Goal: Information Seeking & Learning: Learn about a topic

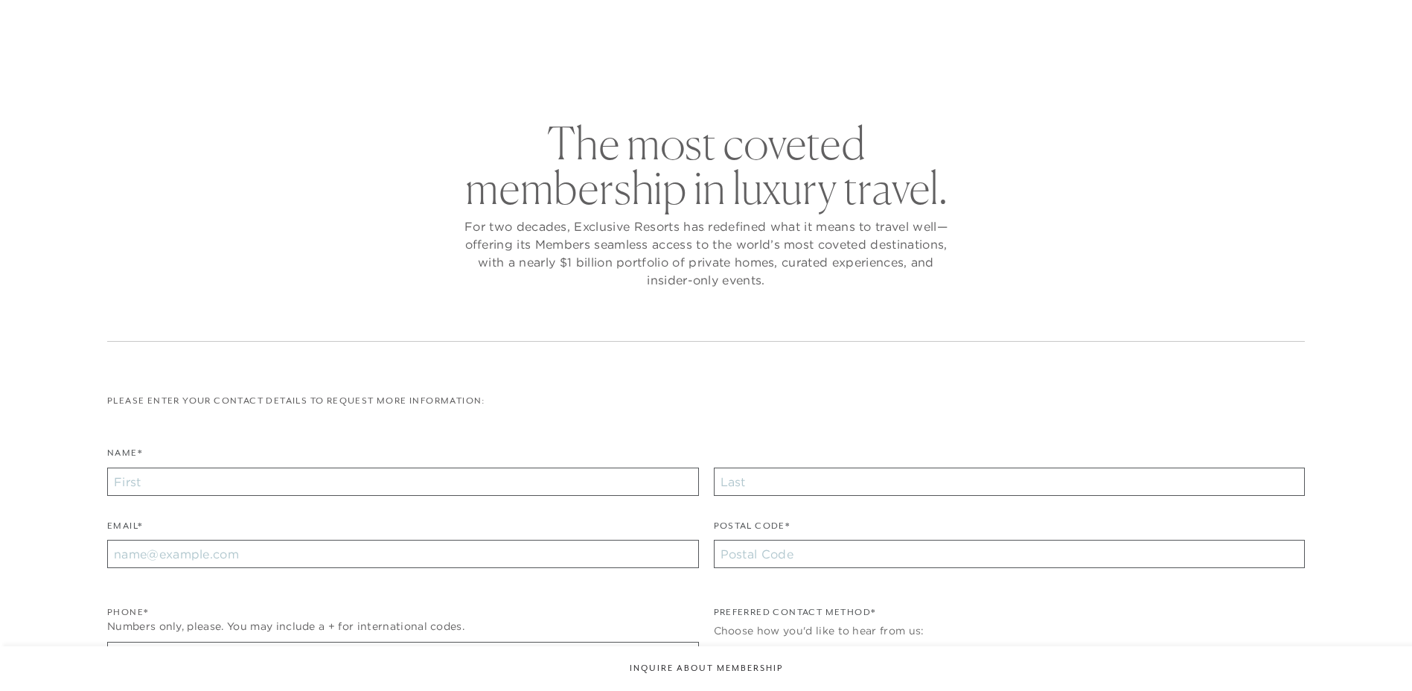
checkbox input "false"
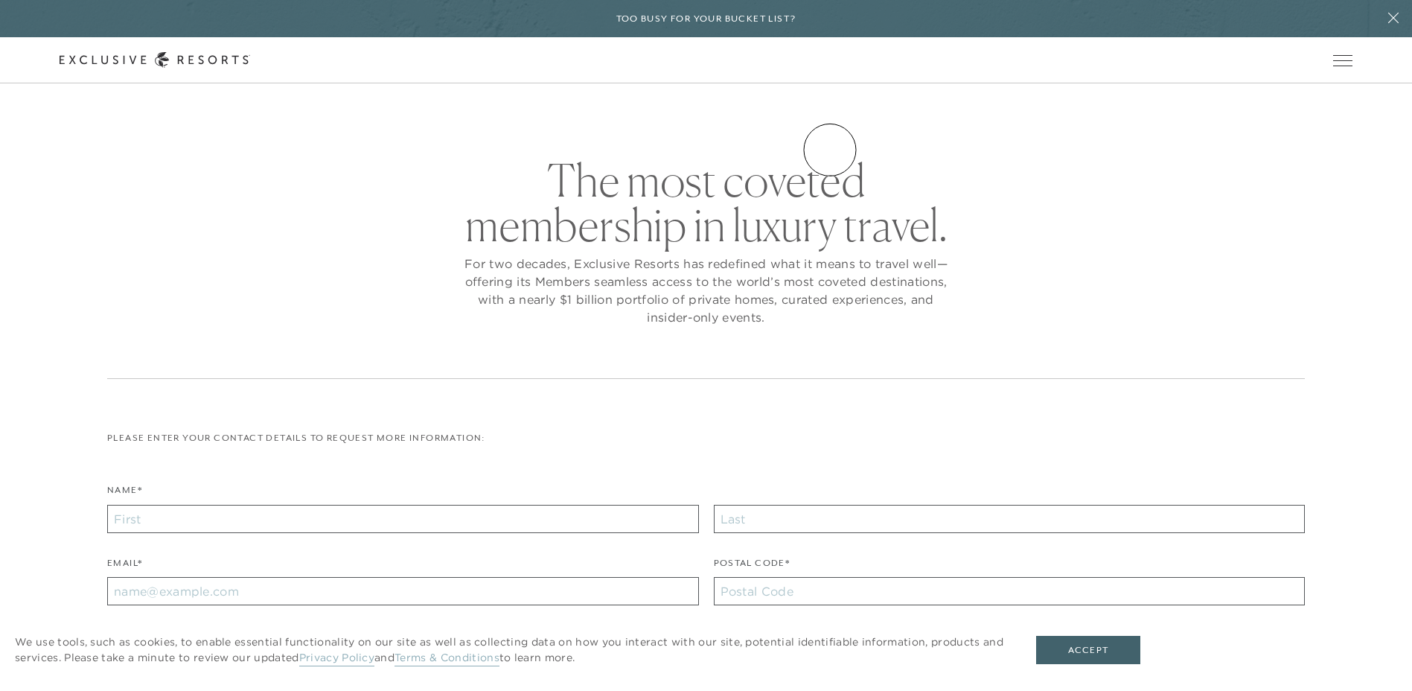
click at [0, 0] on link "Experience Collection" at bounding box center [0, 0] width 0 height 0
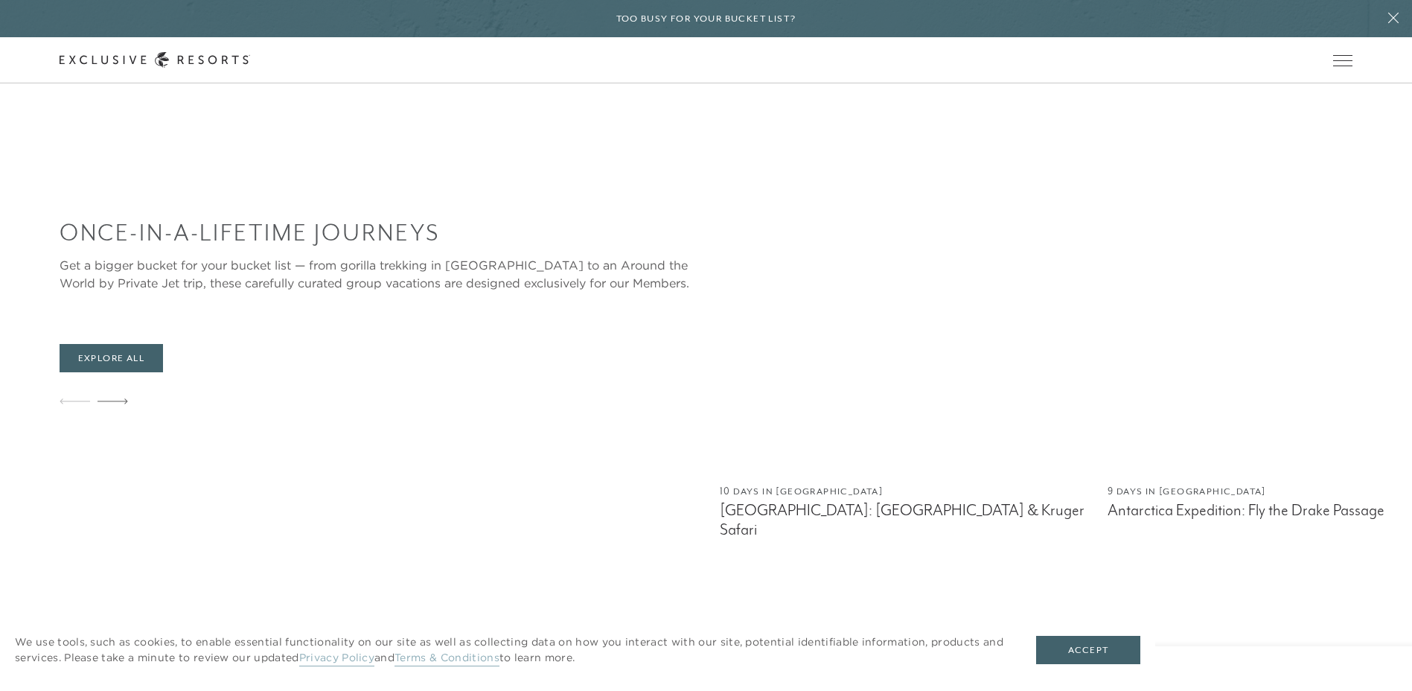
scroll to position [893, 0]
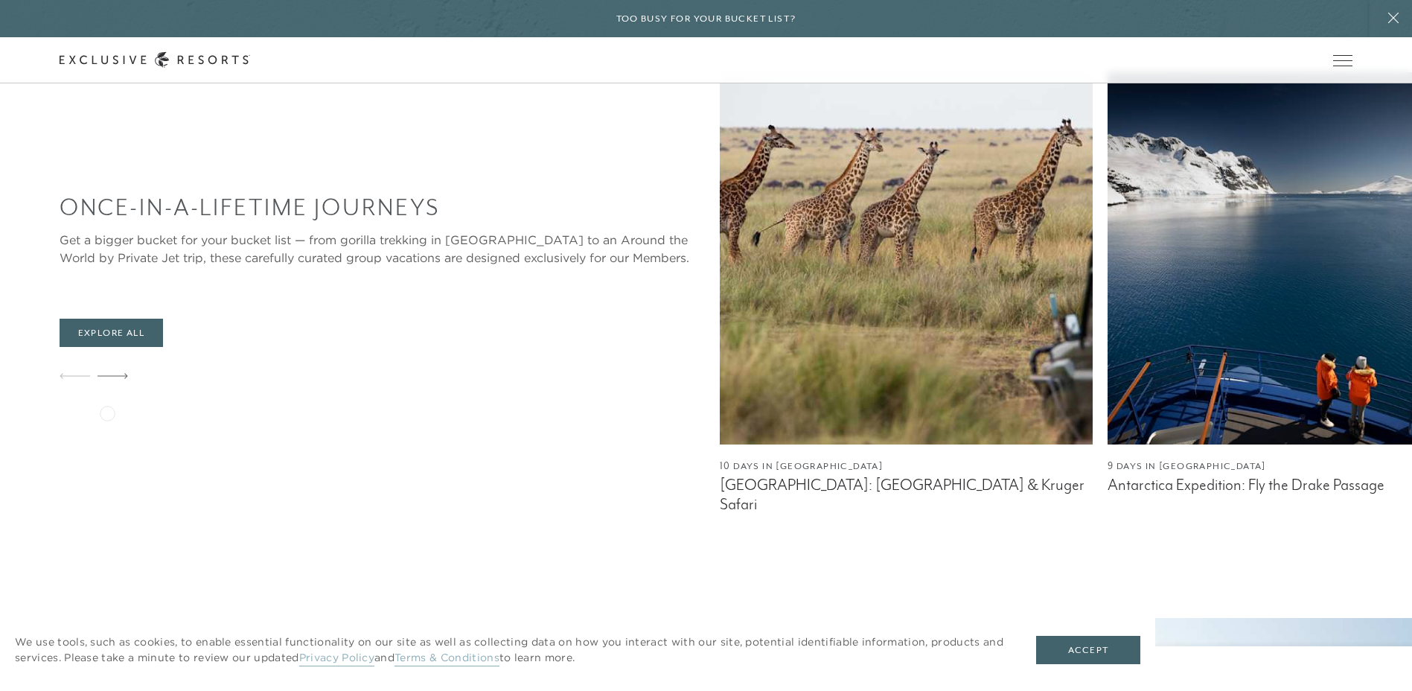
click at [107, 379] on icon at bounding box center [112, 376] width 31 height 6
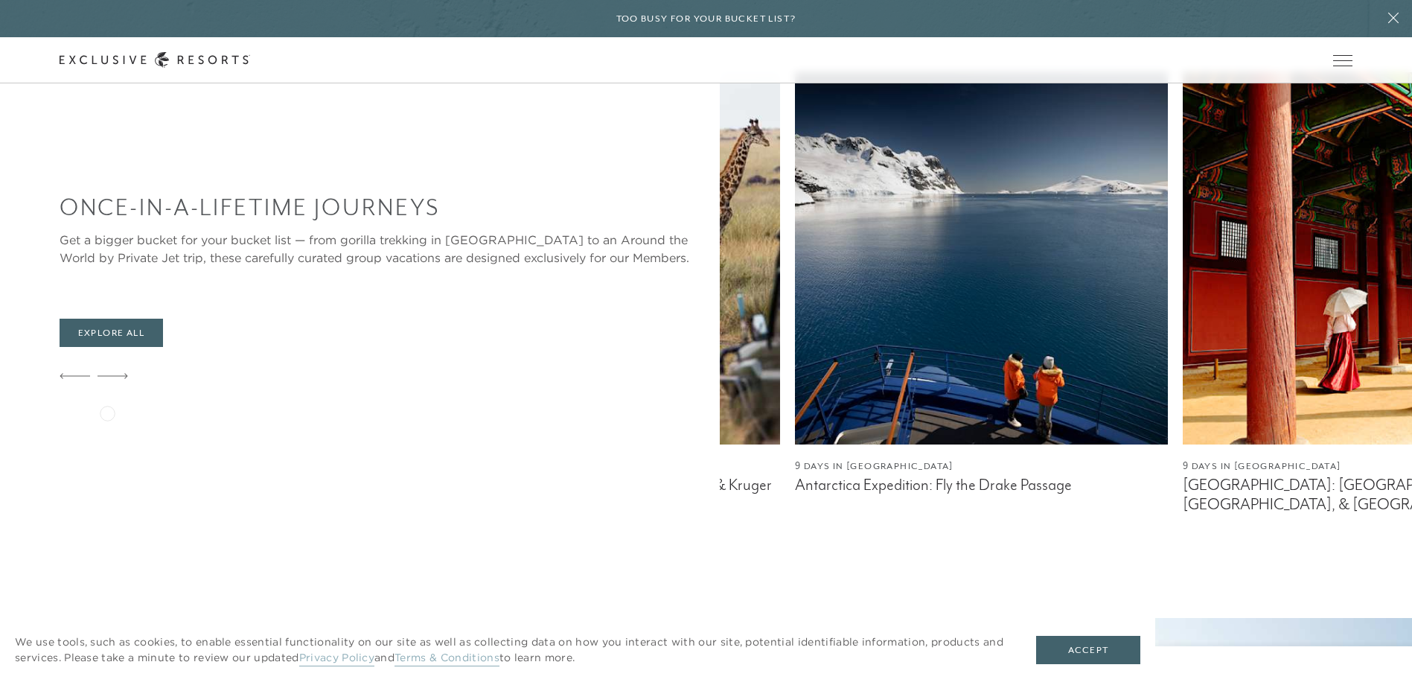
click at [107, 379] on icon at bounding box center [112, 376] width 31 height 6
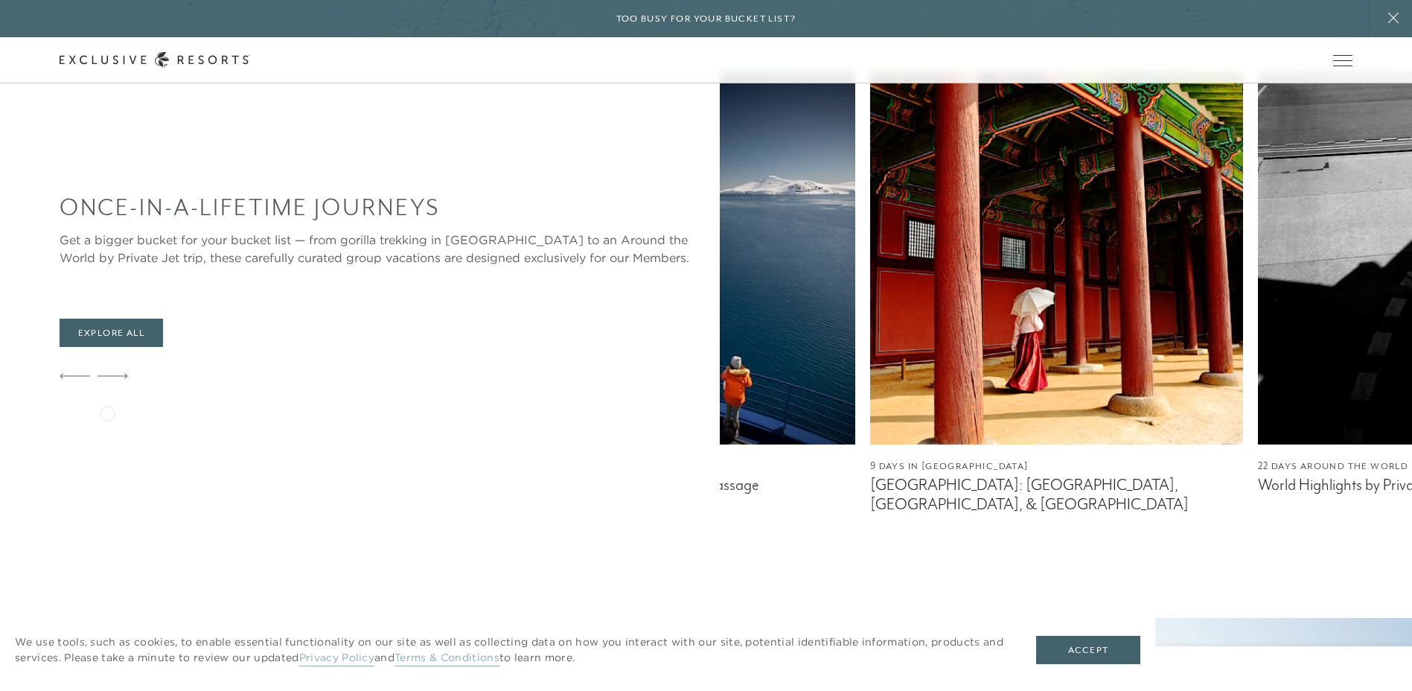
click at [107, 379] on icon at bounding box center [112, 376] width 31 height 6
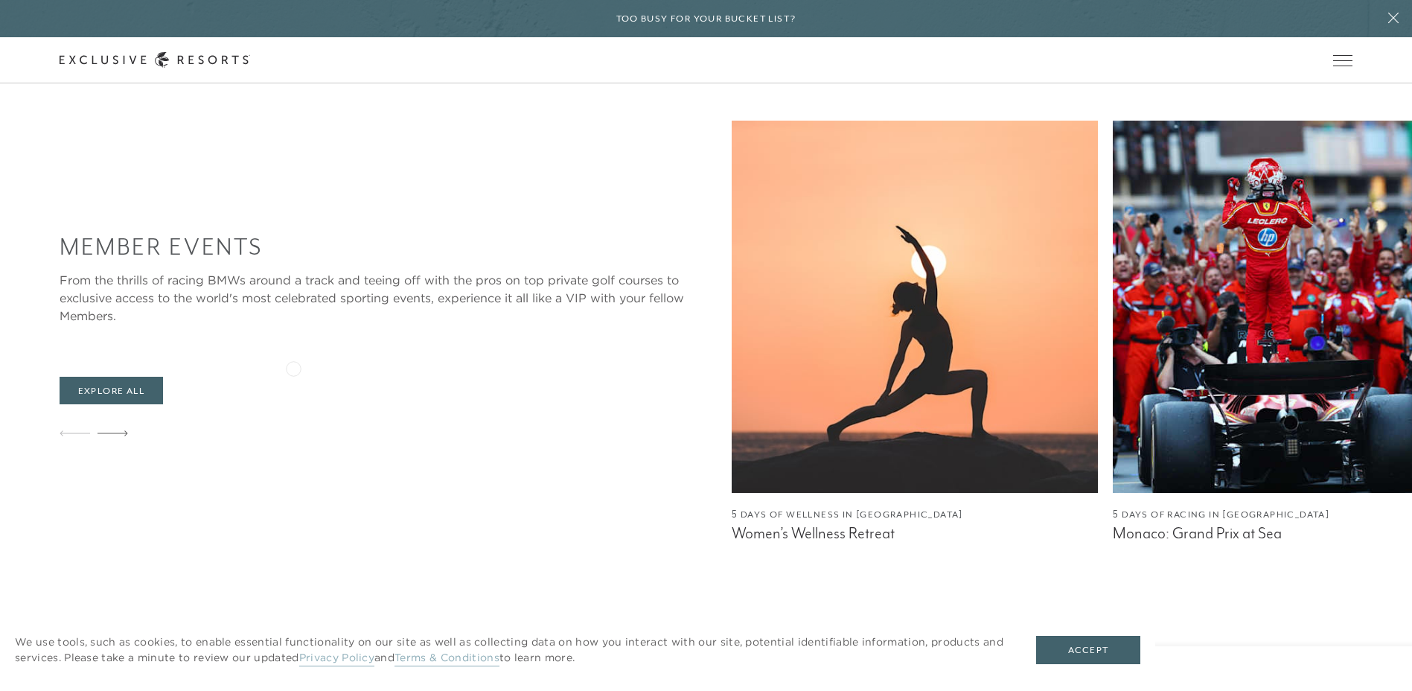
scroll to position [2381, 0]
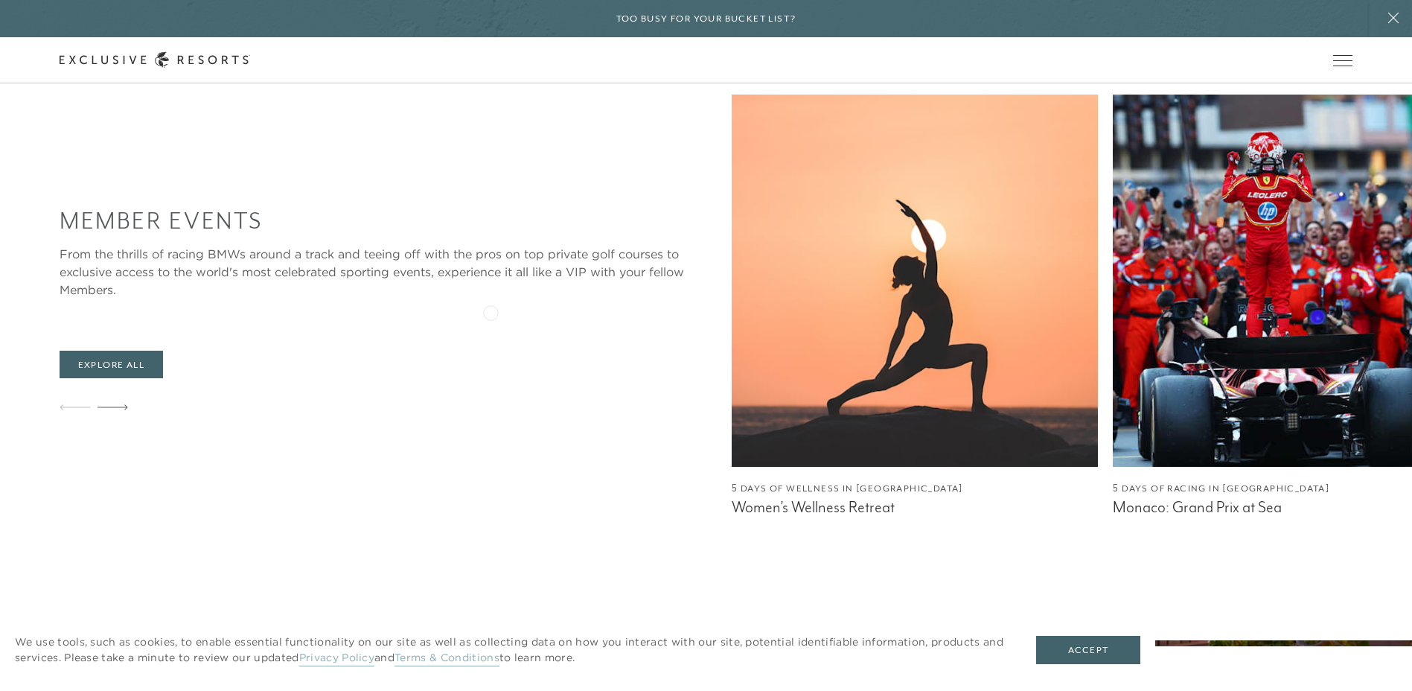
click at [732, 311] on img at bounding box center [915, 281] width 366 height 372
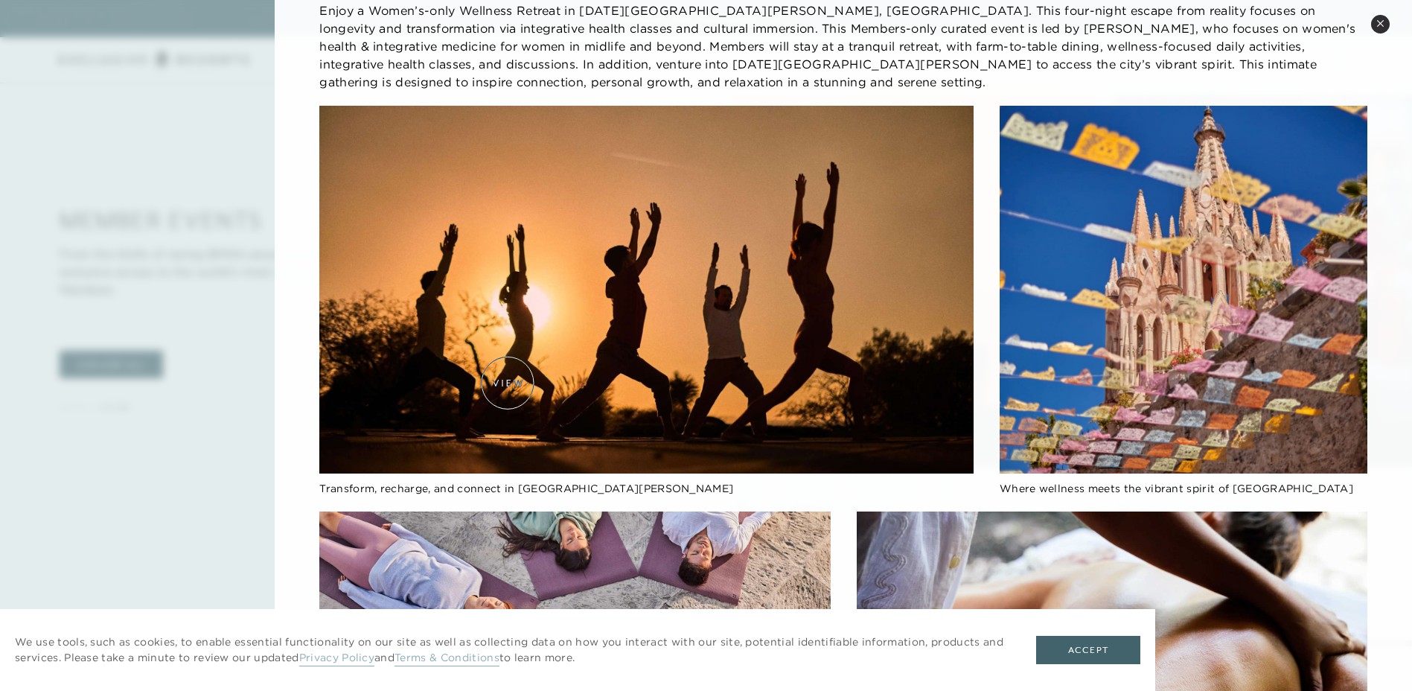
scroll to position [0, 0]
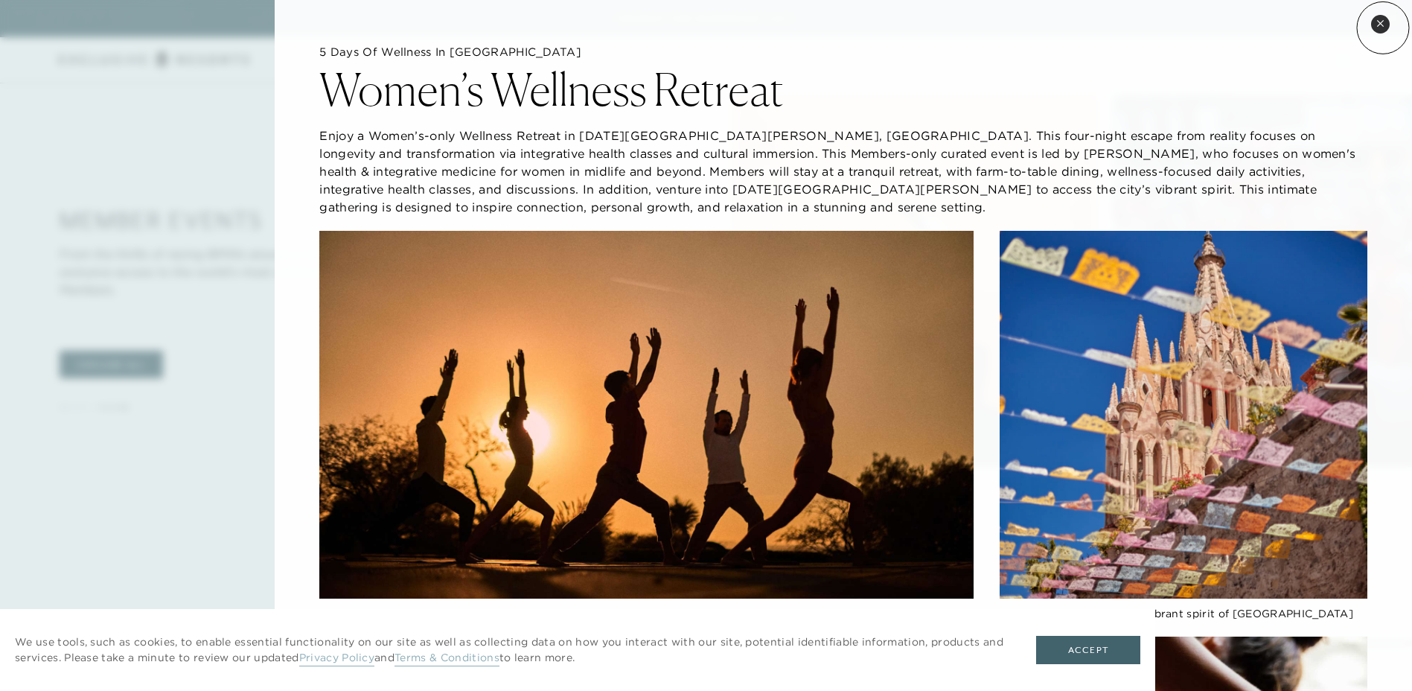
click at [1383, 28] on button "Close quickview" at bounding box center [1380, 24] width 19 height 19
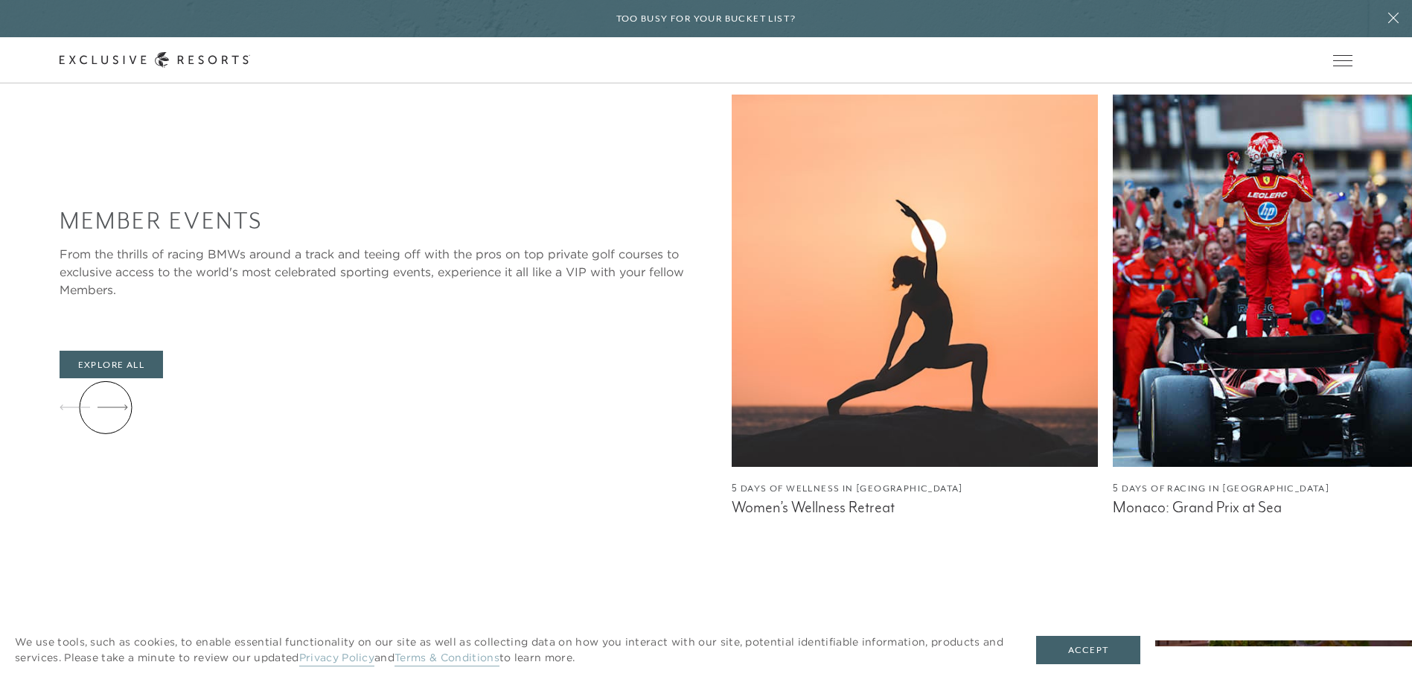
click at [106, 407] on icon at bounding box center [112, 407] width 31 height 6
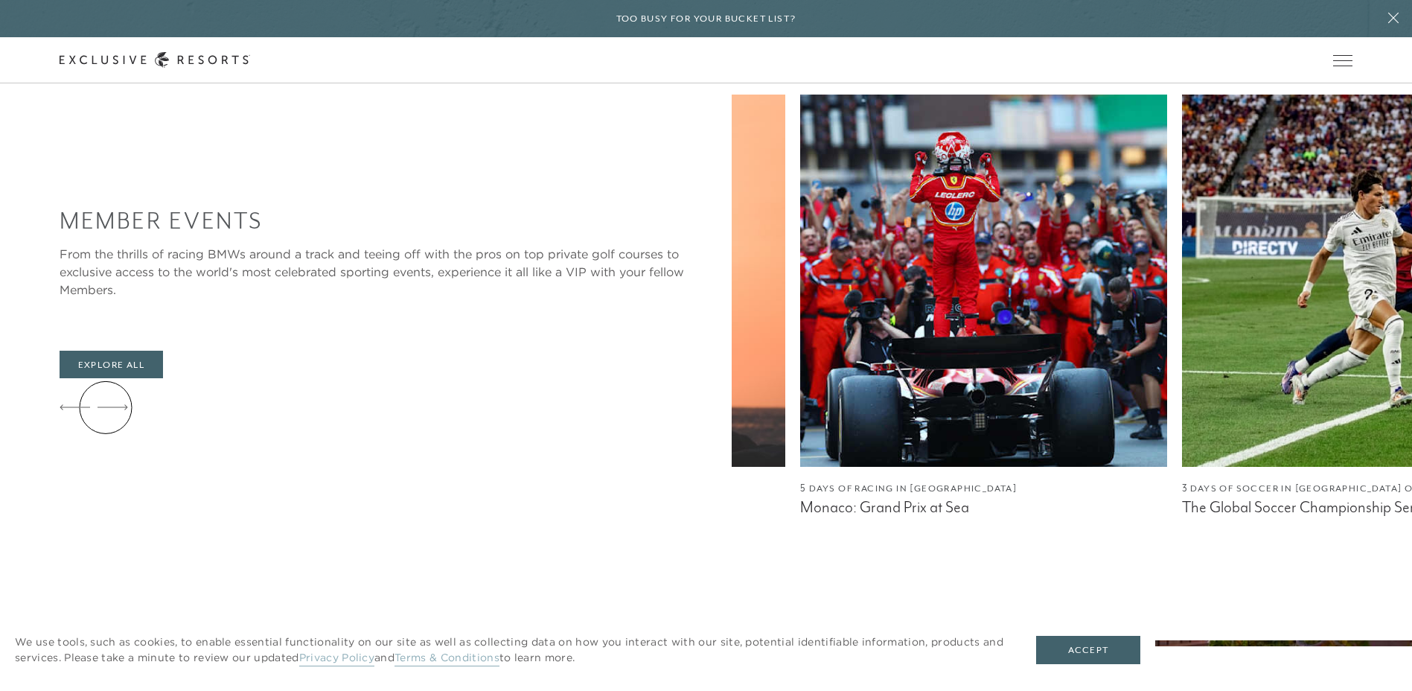
click at [106, 407] on icon at bounding box center [112, 407] width 31 height 6
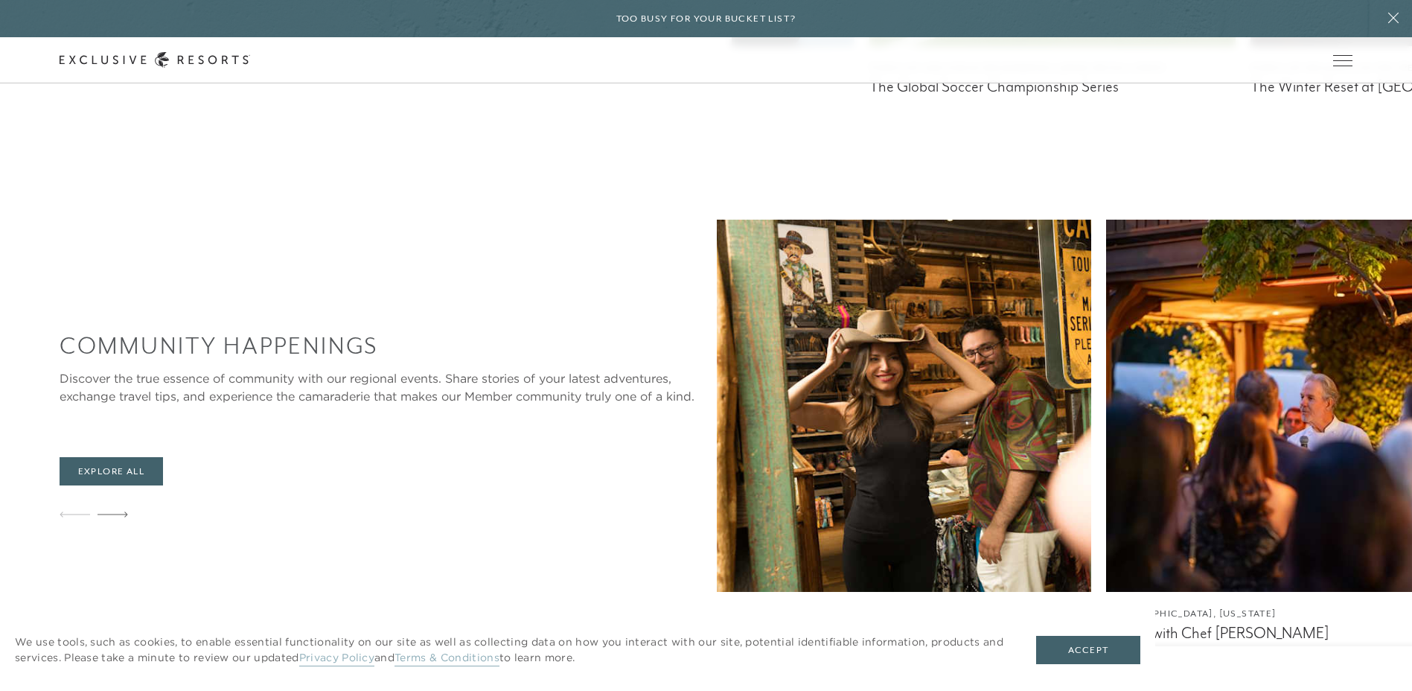
scroll to position [2828, 0]
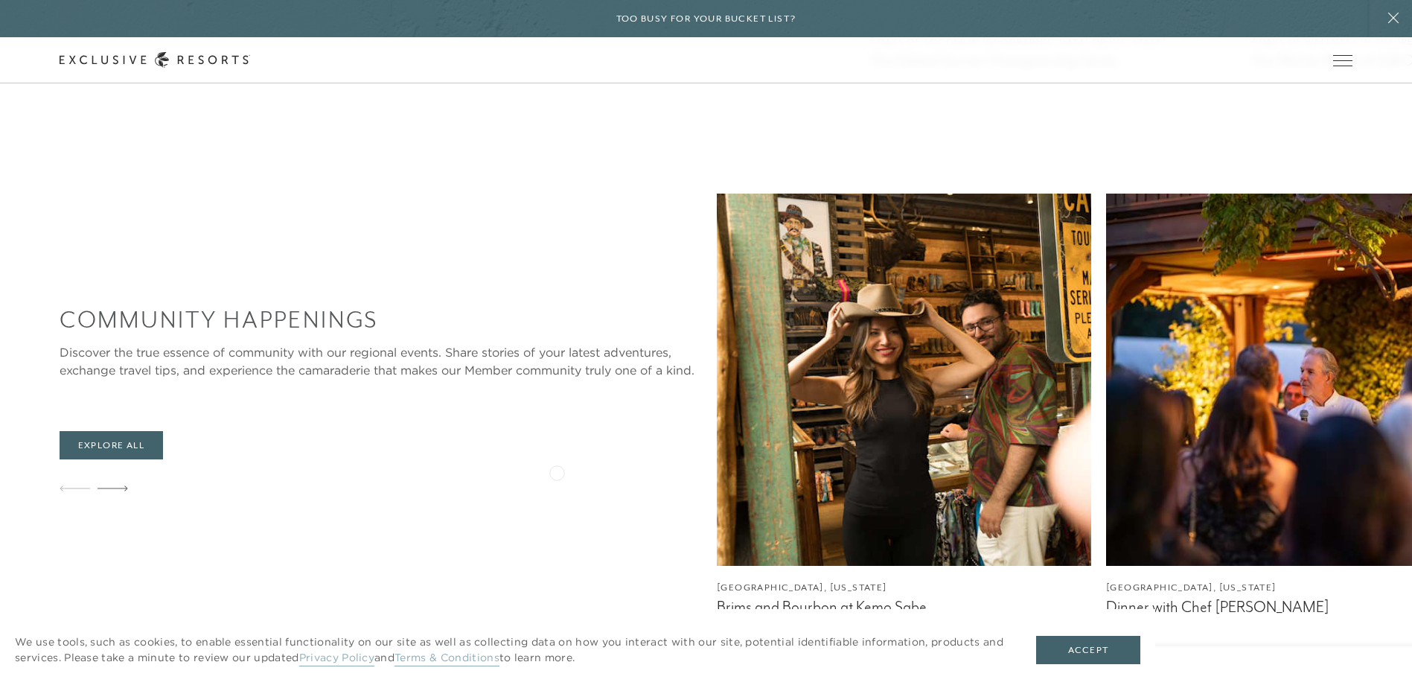
click at [717, 471] on img at bounding box center [904, 379] width 374 height 372
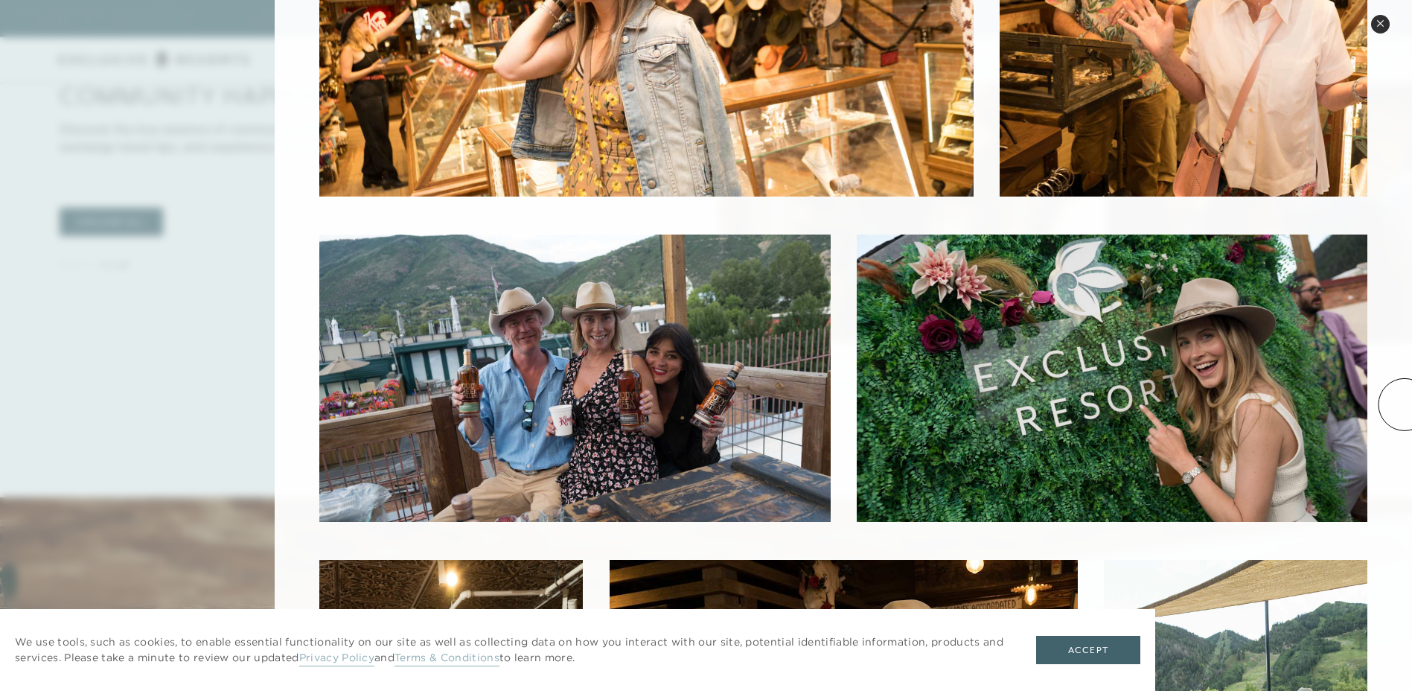
scroll to position [0, 0]
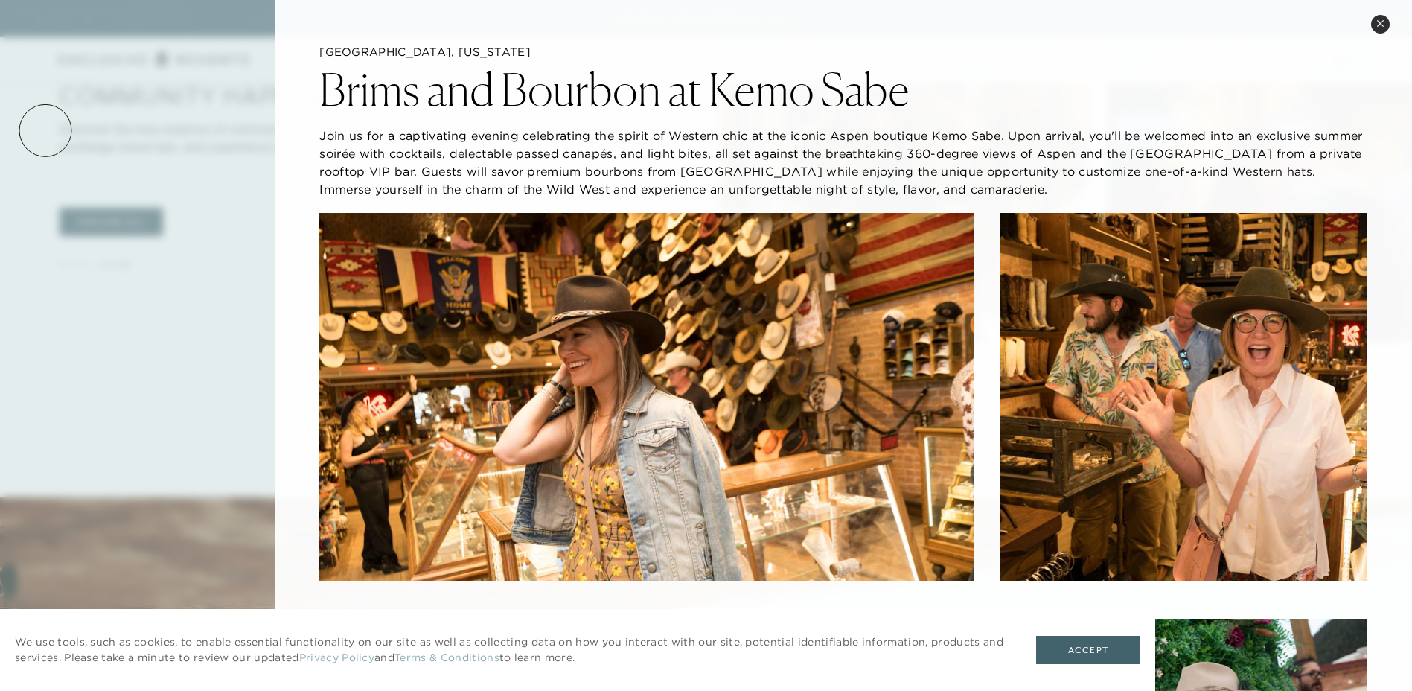
click at [45, 130] on div at bounding box center [706, 345] width 1412 height 691
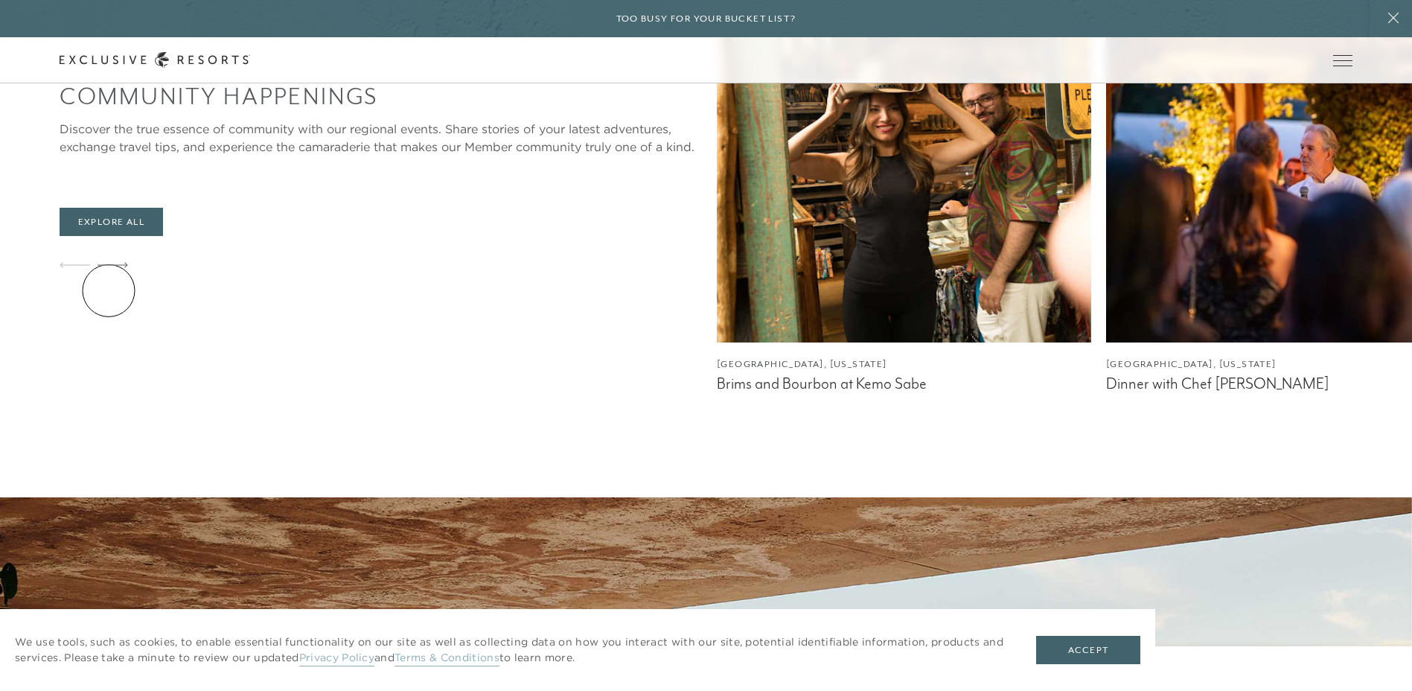
click at [109, 268] on icon at bounding box center [112, 265] width 31 height 6
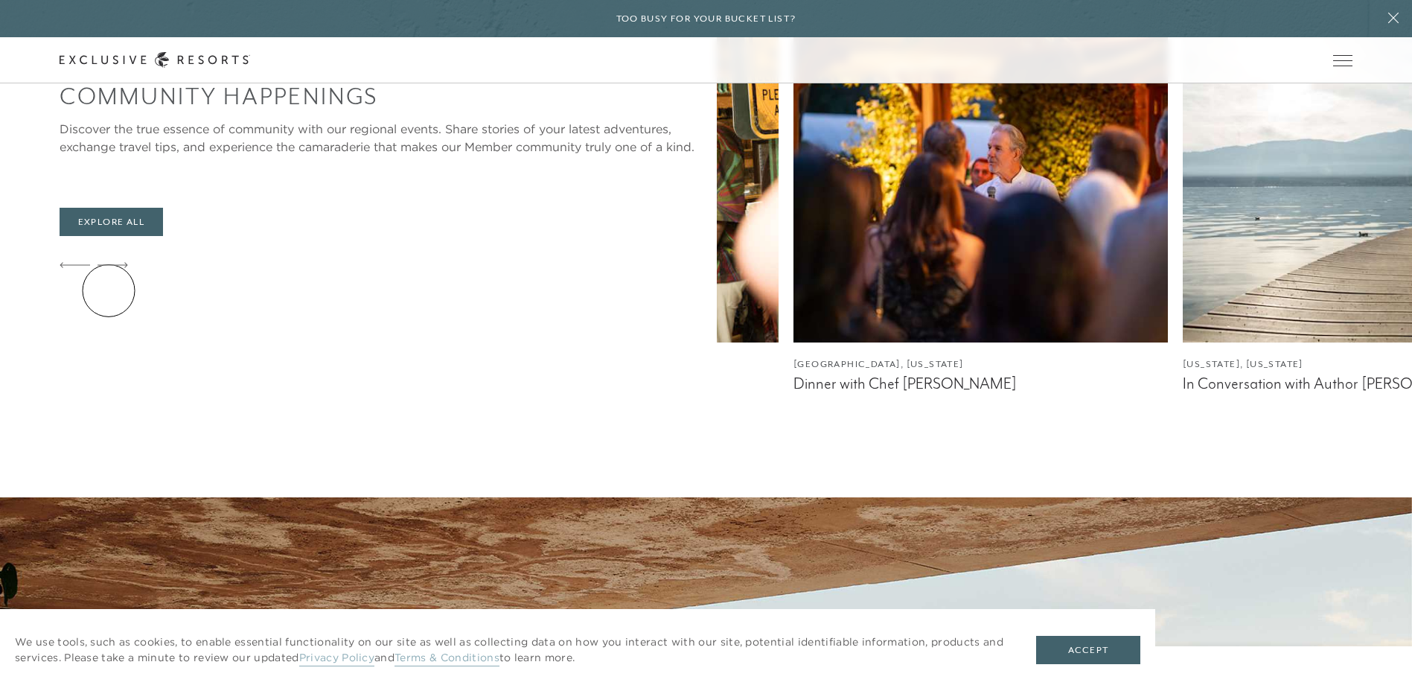
click at [109, 268] on icon at bounding box center [112, 265] width 31 height 6
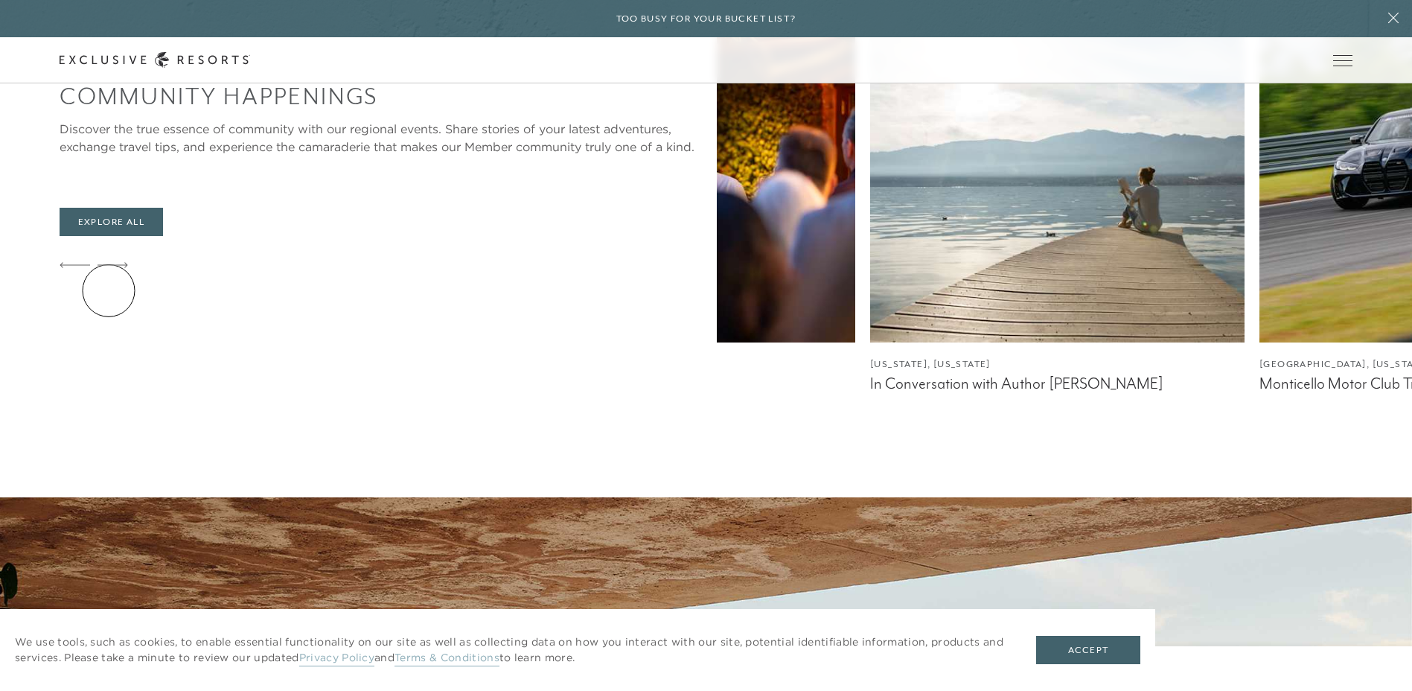
click at [109, 268] on icon at bounding box center [112, 265] width 31 height 6
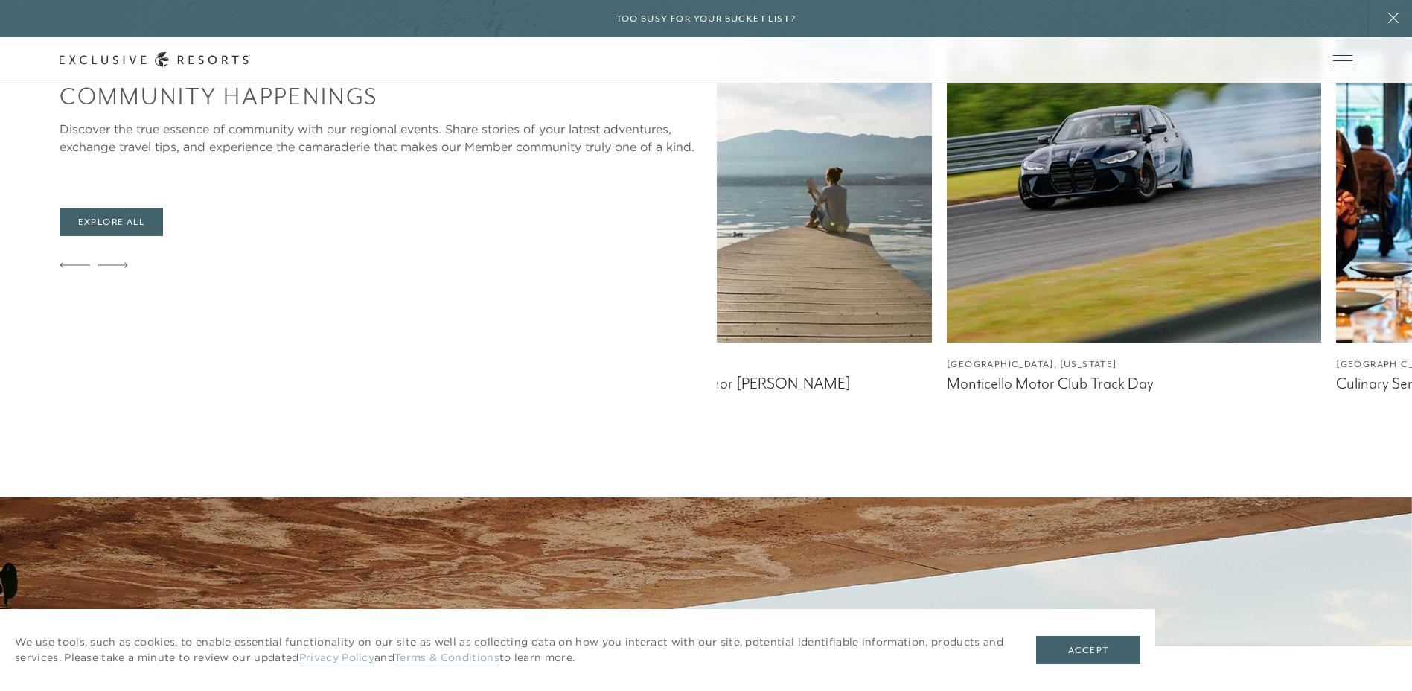
click at [109, 268] on icon at bounding box center [112, 265] width 31 height 6
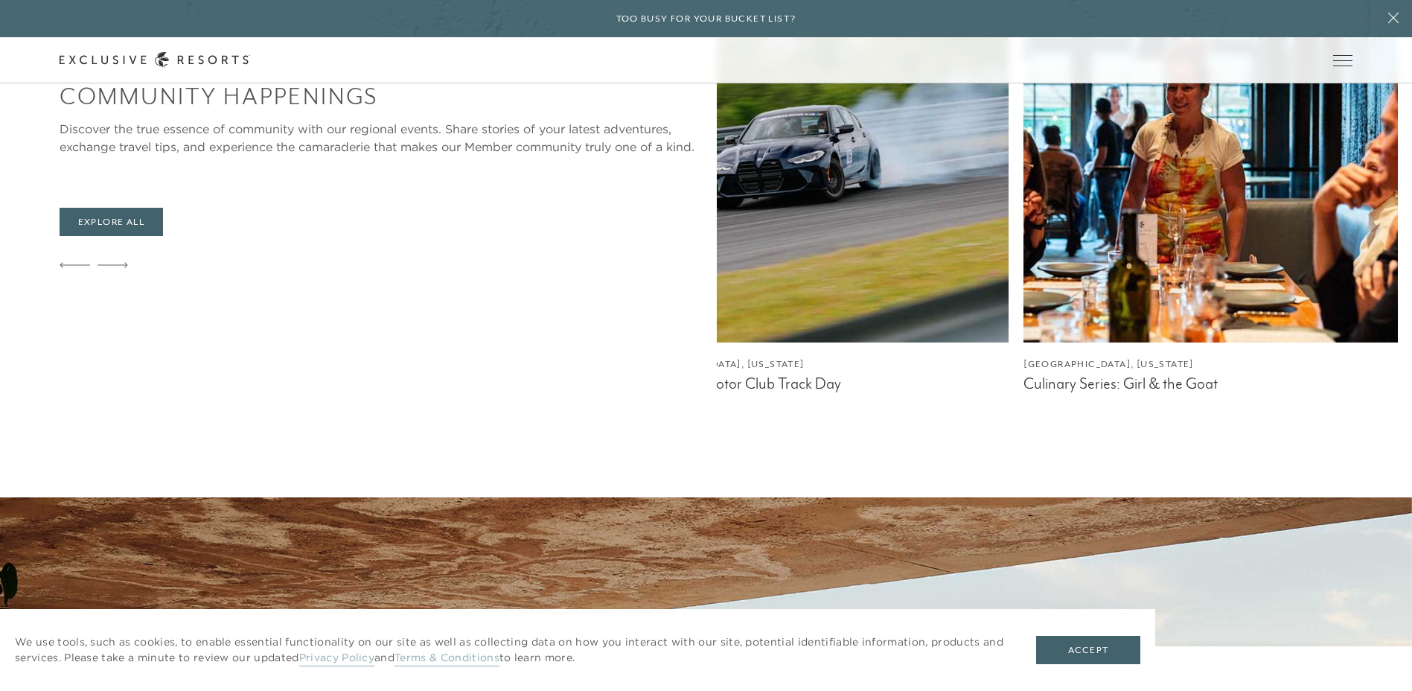
click at [109, 268] on icon at bounding box center [112, 265] width 31 height 6
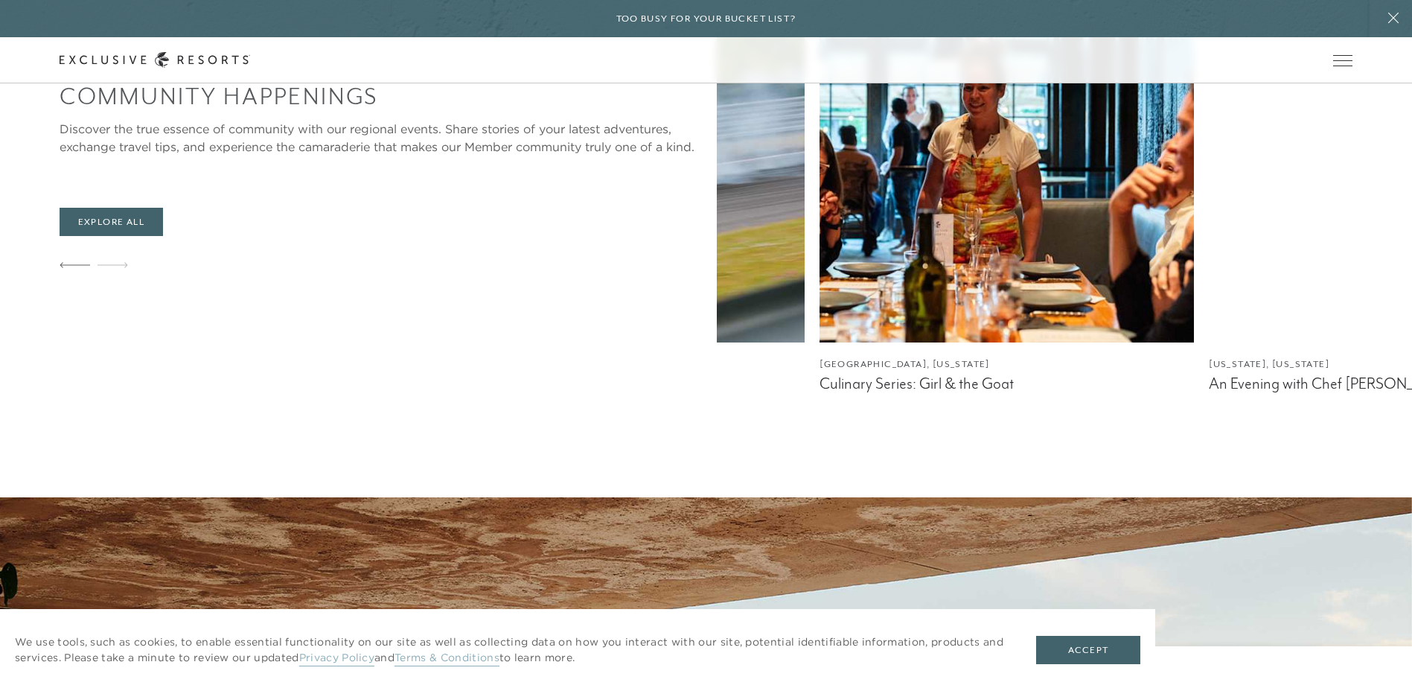
scroll to position [2977, 0]
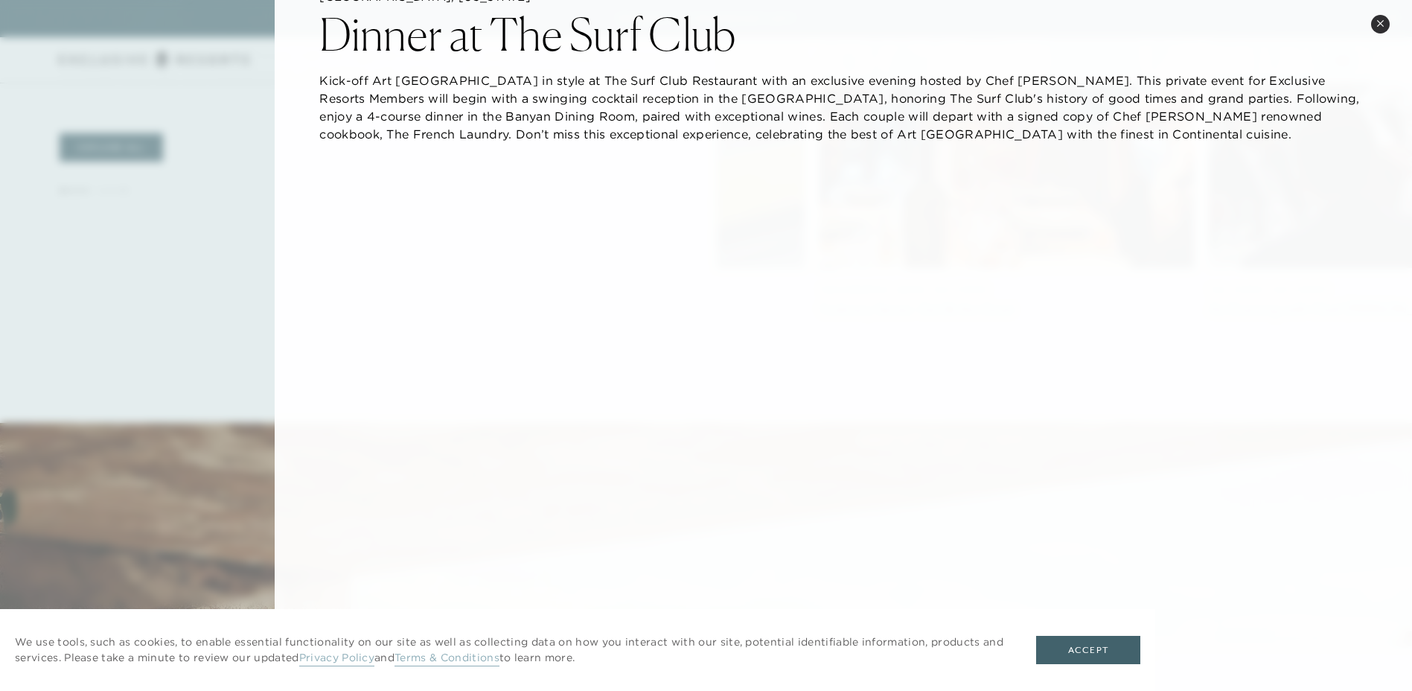
scroll to position [16, 0]
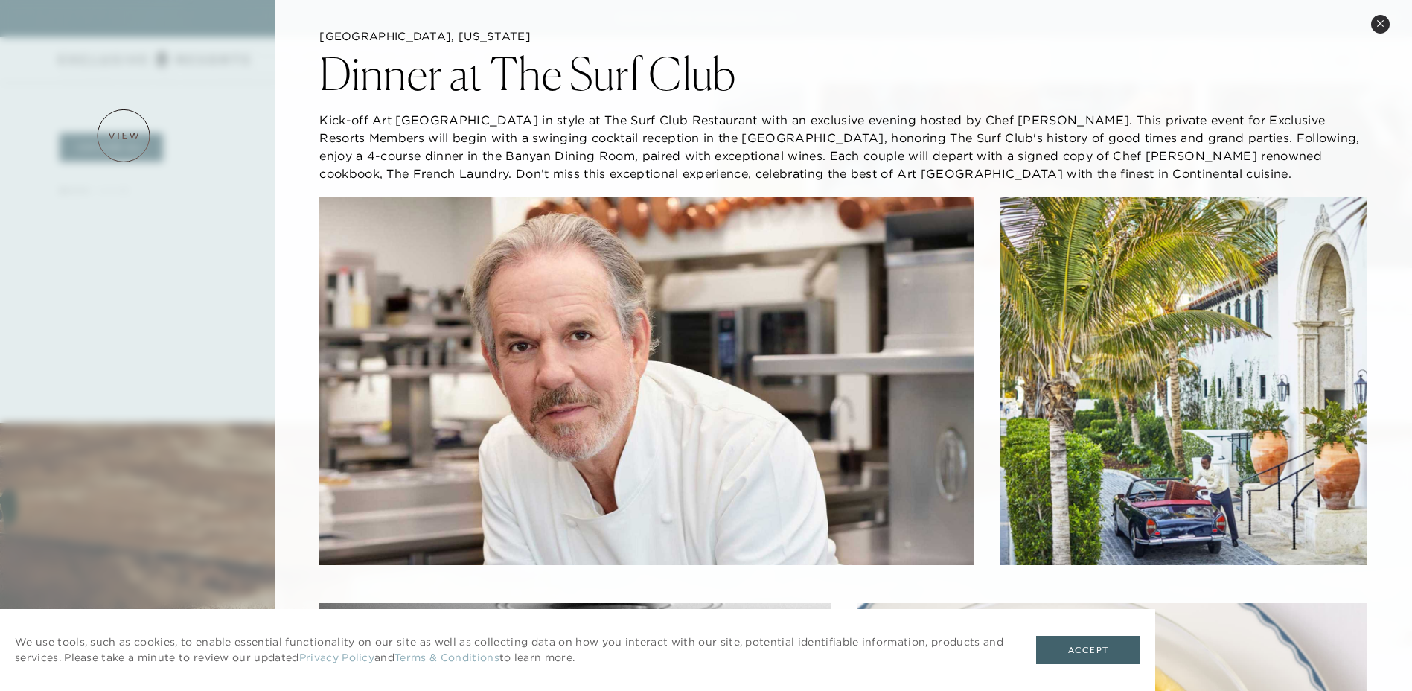
click at [124, 135] on div at bounding box center [706, 345] width 1412 height 691
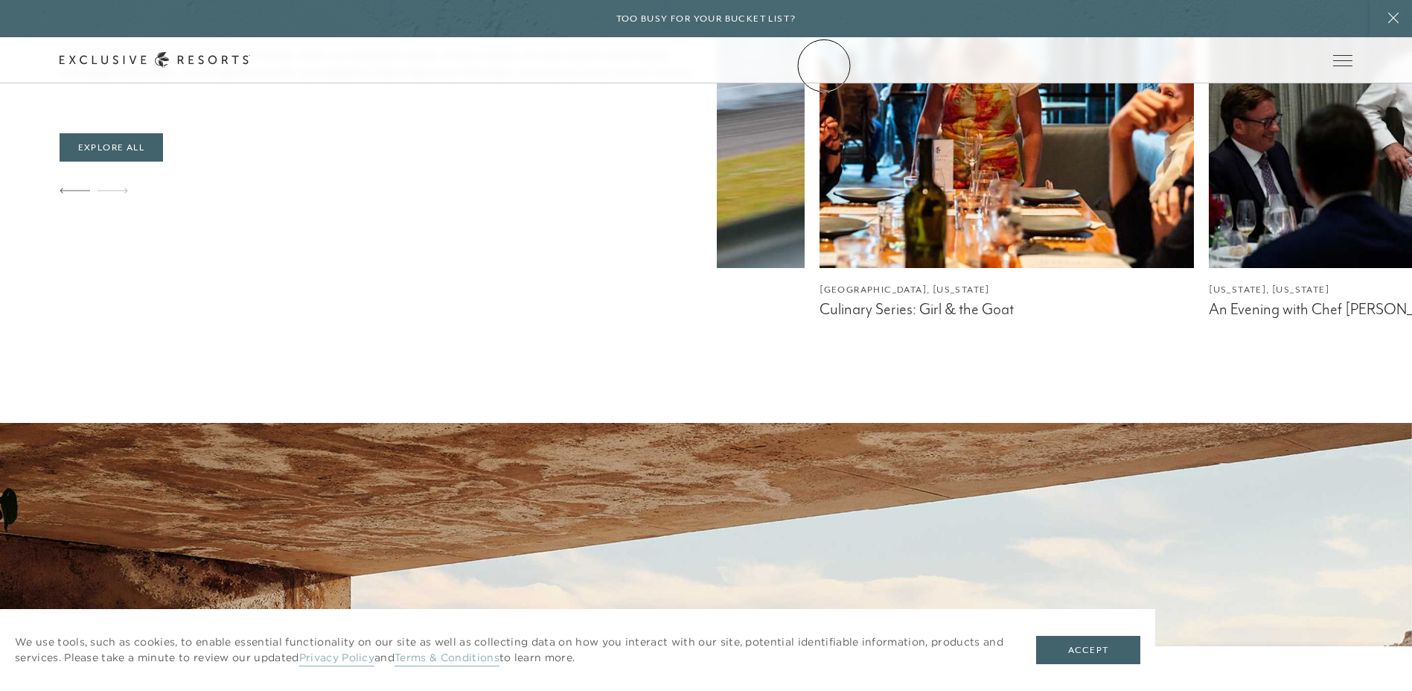
click at [0, 0] on link "Community" at bounding box center [0, 0] width 0 height 0
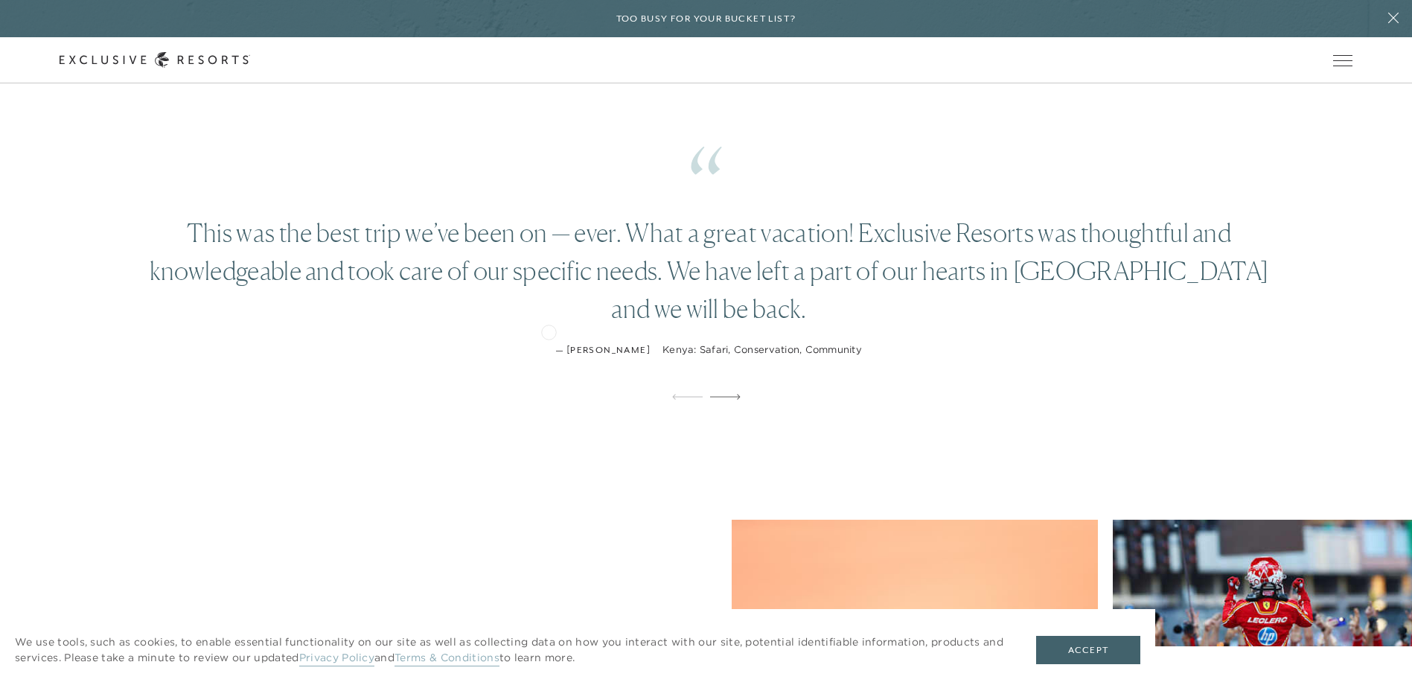
scroll to position [1712, 0]
